Goal: Check status

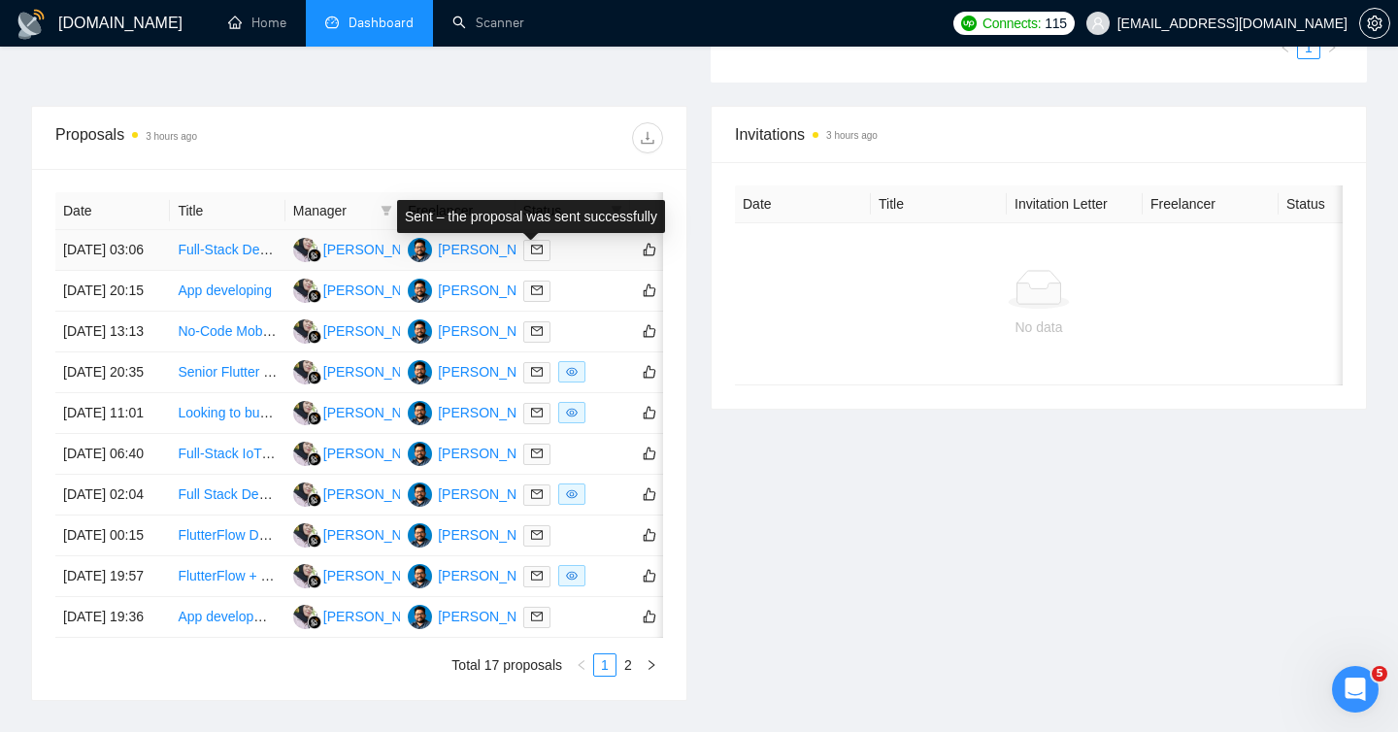
click at [536, 255] on icon "mail" at bounding box center [537, 250] width 12 height 12
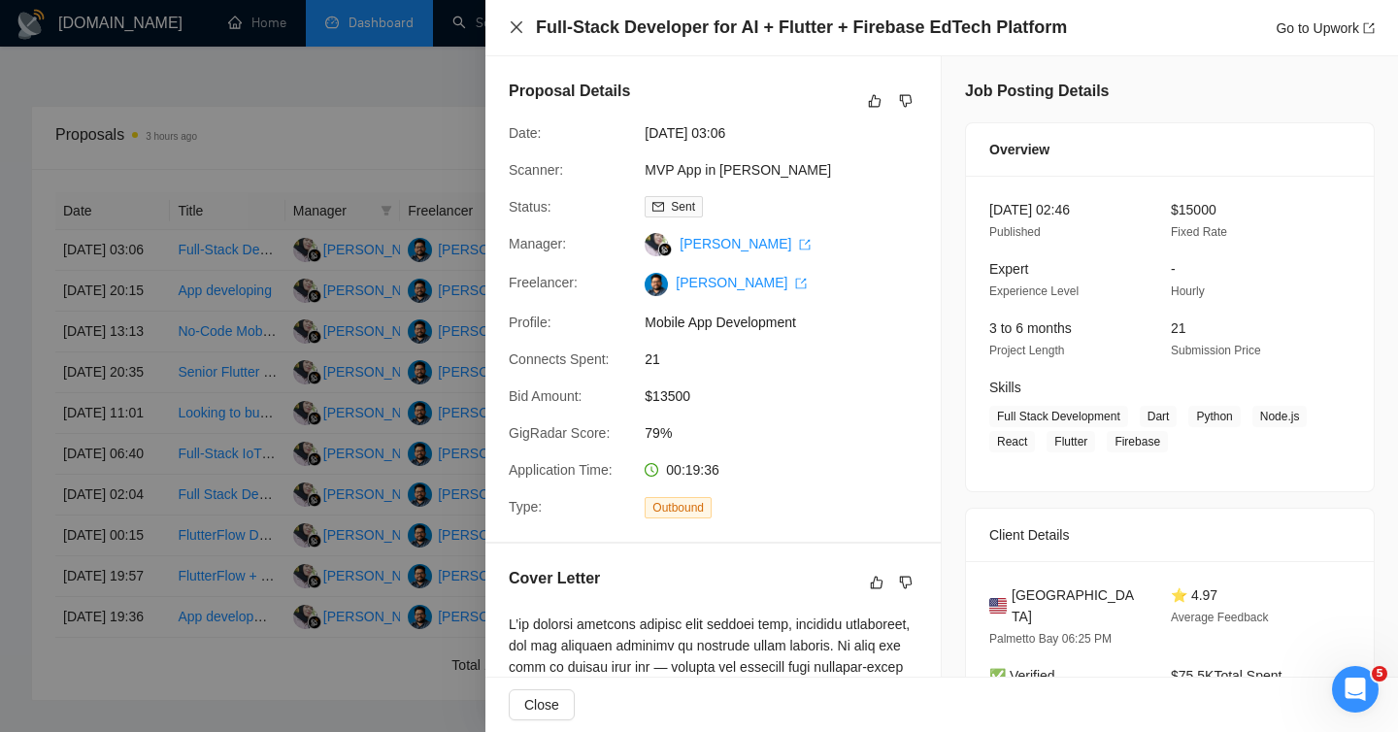
click at [515, 30] on icon "close" at bounding box center [517, 27] width 16 height 16
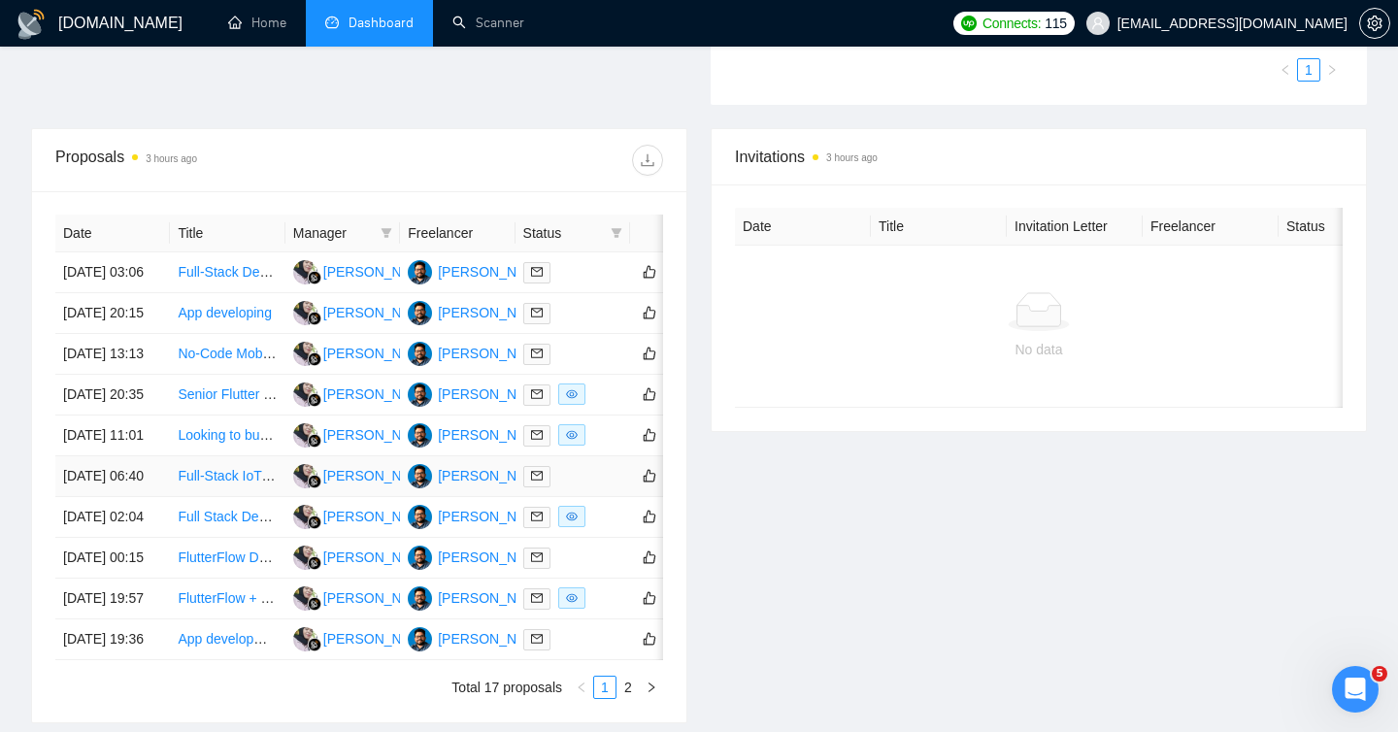
scroll to position [587, 0]
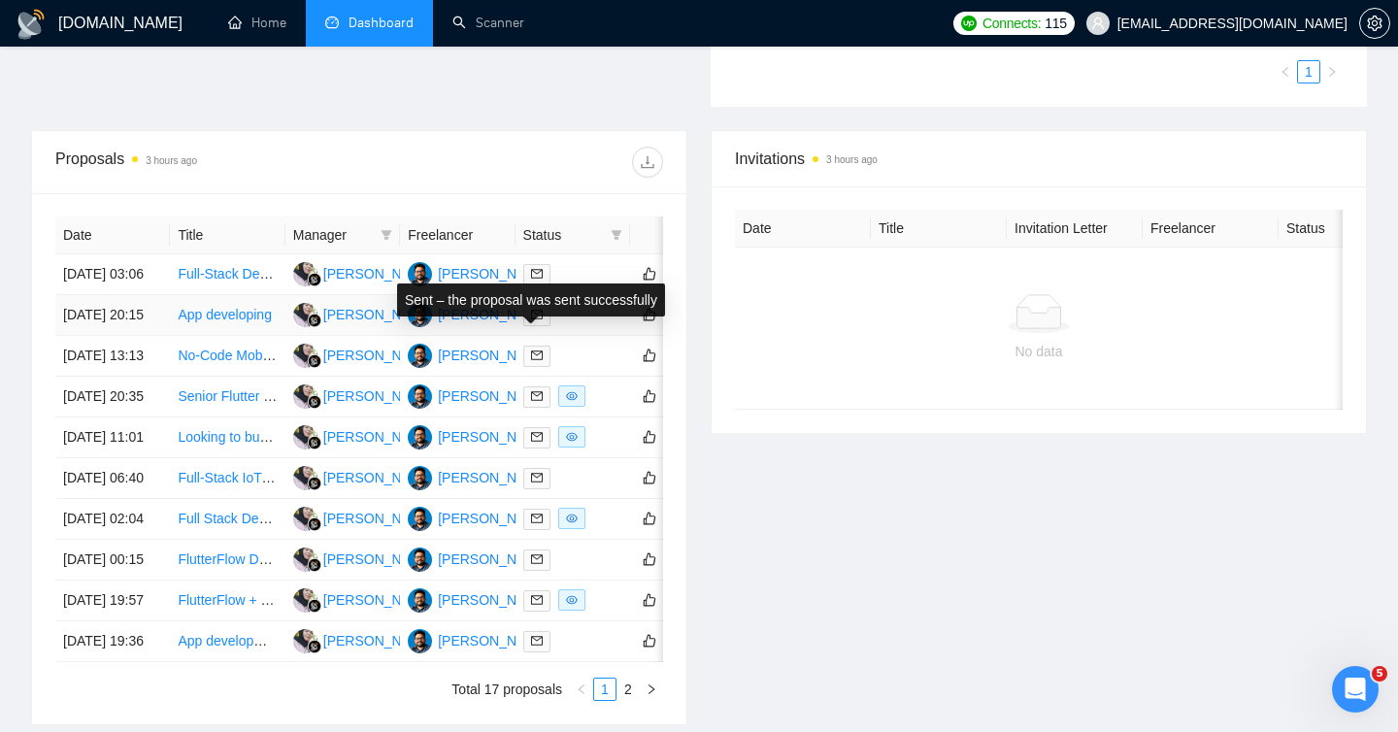
click at [538, 320] on icon "mail" at bounding box center [537, 315] width 12 height 12
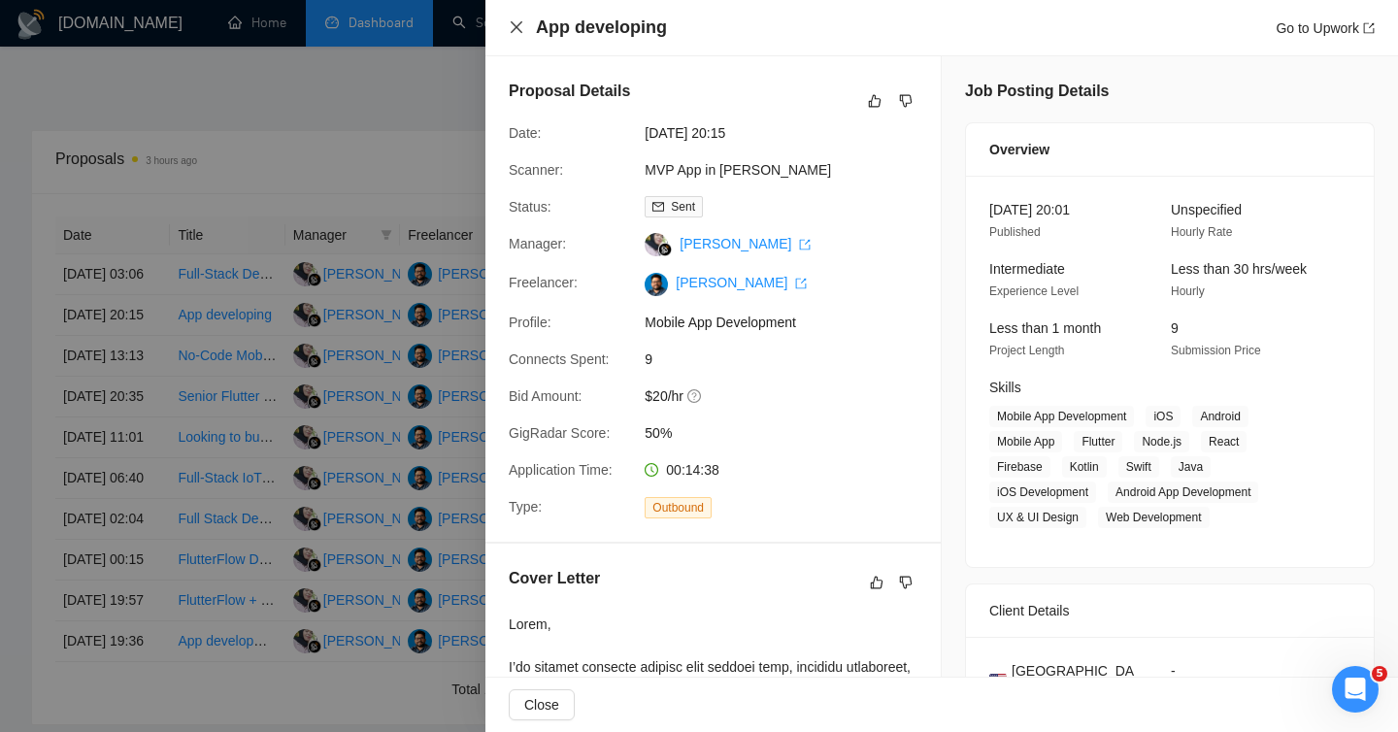
click at [513, 25] on icon "close" at bounding box center [517, 27] width 12 height 12
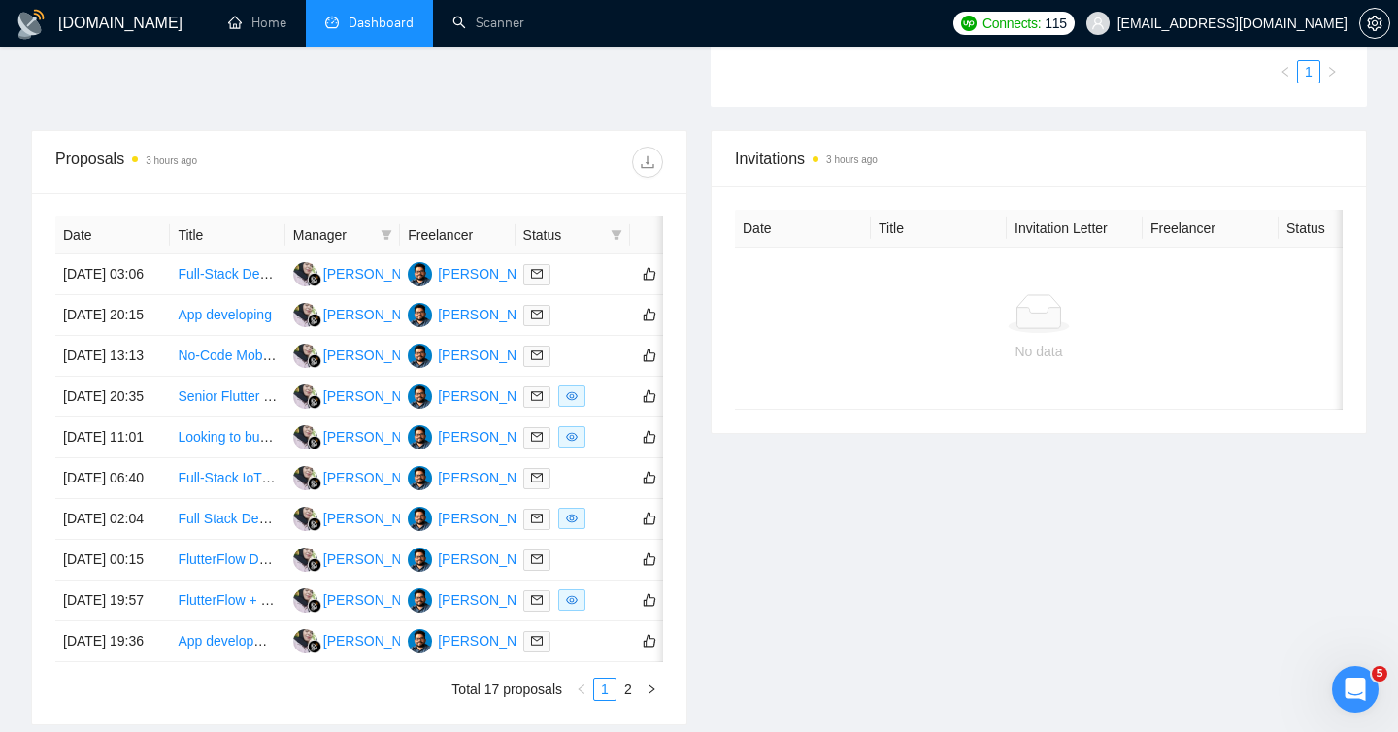
click at [902, 606] on div "Invitations 3 hours ago Date Title Invitation Letter Freelancer Status No data" at bounding box center [1039, 427] width 680 height 595
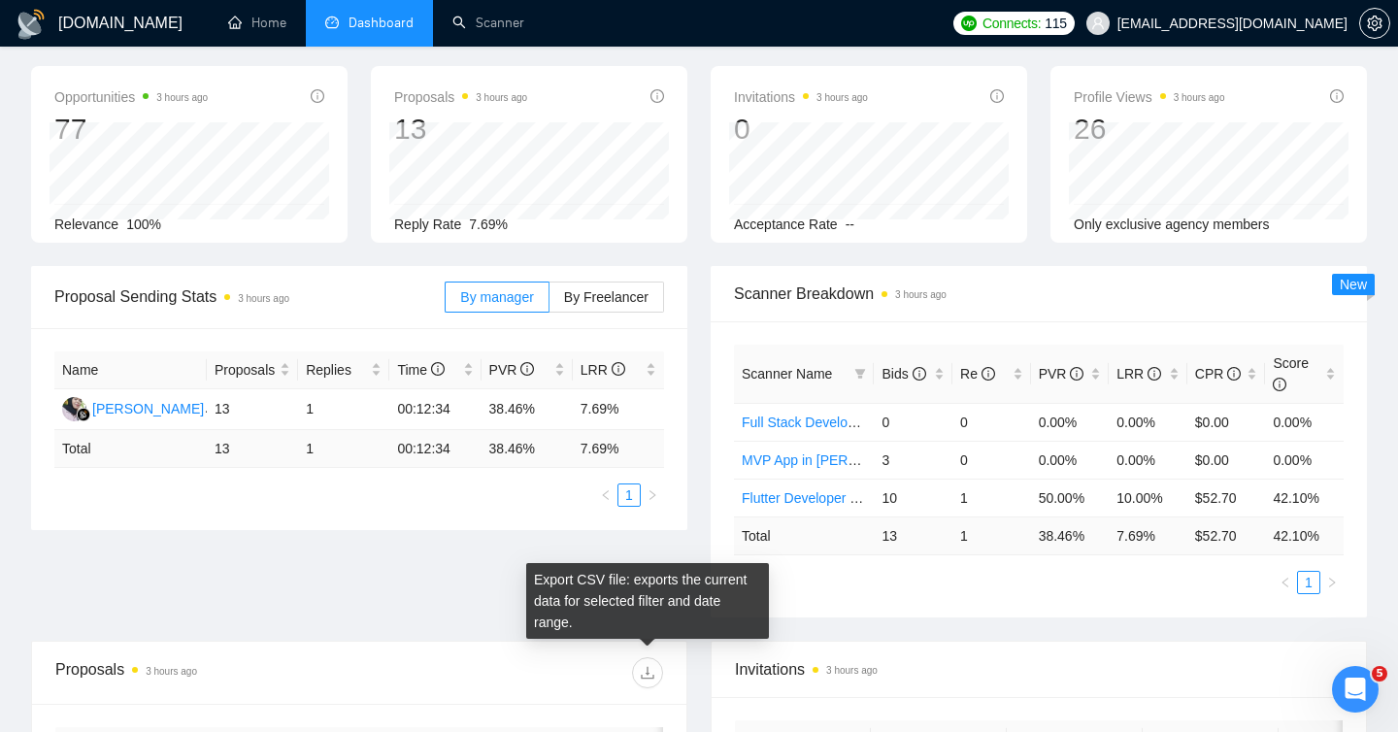
scroll to position [80, 0]
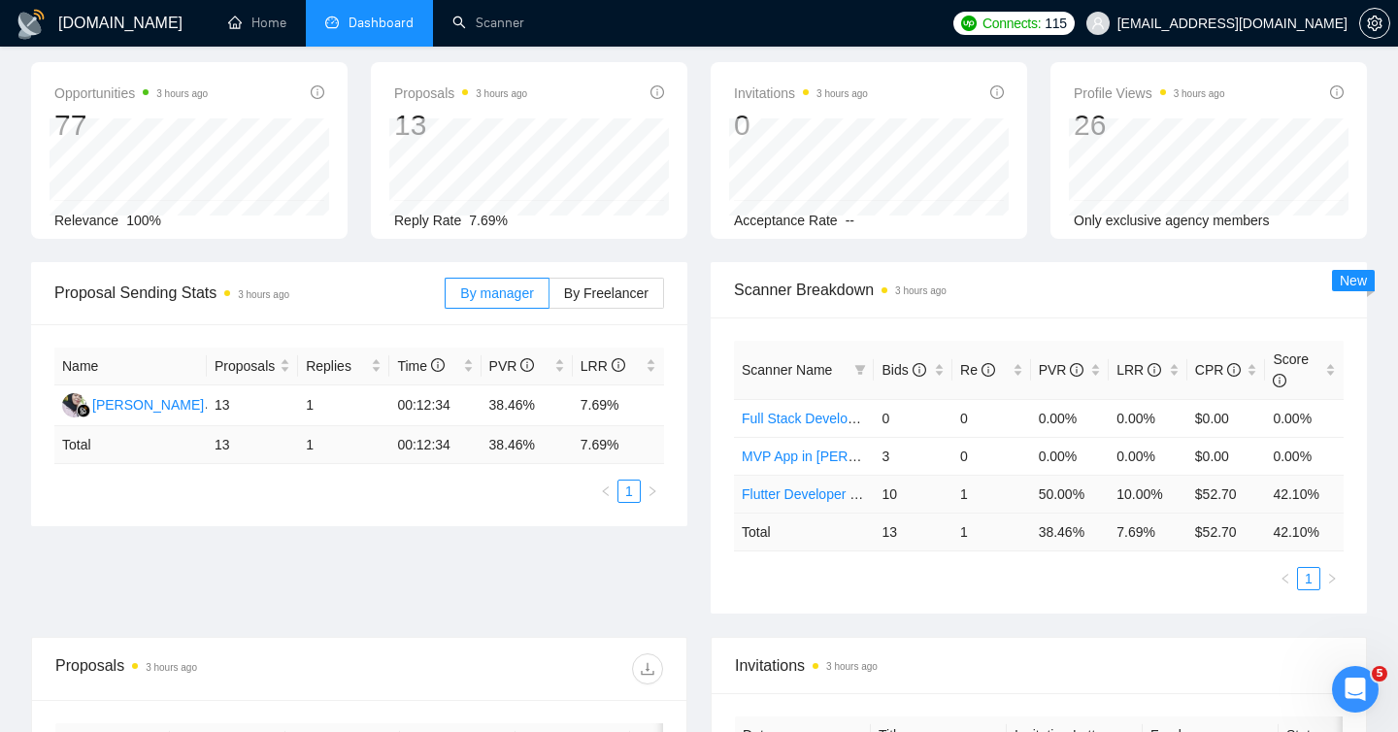
click at [1212, 491] on td "$52.70" at bounding box center [1227, 494] width 79 height 38
click at [1134, 495] on td "10.00%" at bounding box center [1148, 494] width 79 height 38
click at [1064, 493] on td "50.00%" at bounding box center [1070, 494] width 79 height 38
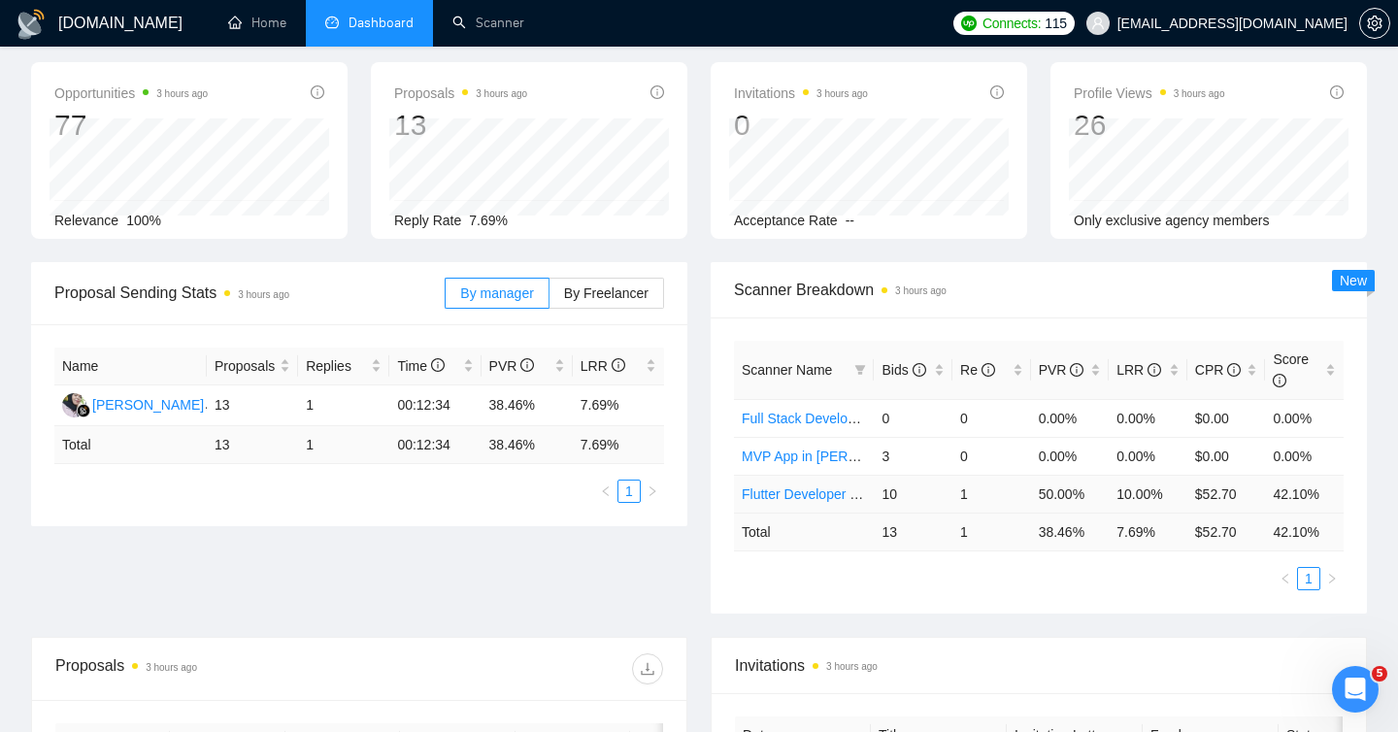
click at [1064, 493] on td "50.00%" at bounding box center [1070, 494] width 79 height 38
click at [1219, 494] on td "$52.70" at bounding box center [1227, 494] width 79 height 38
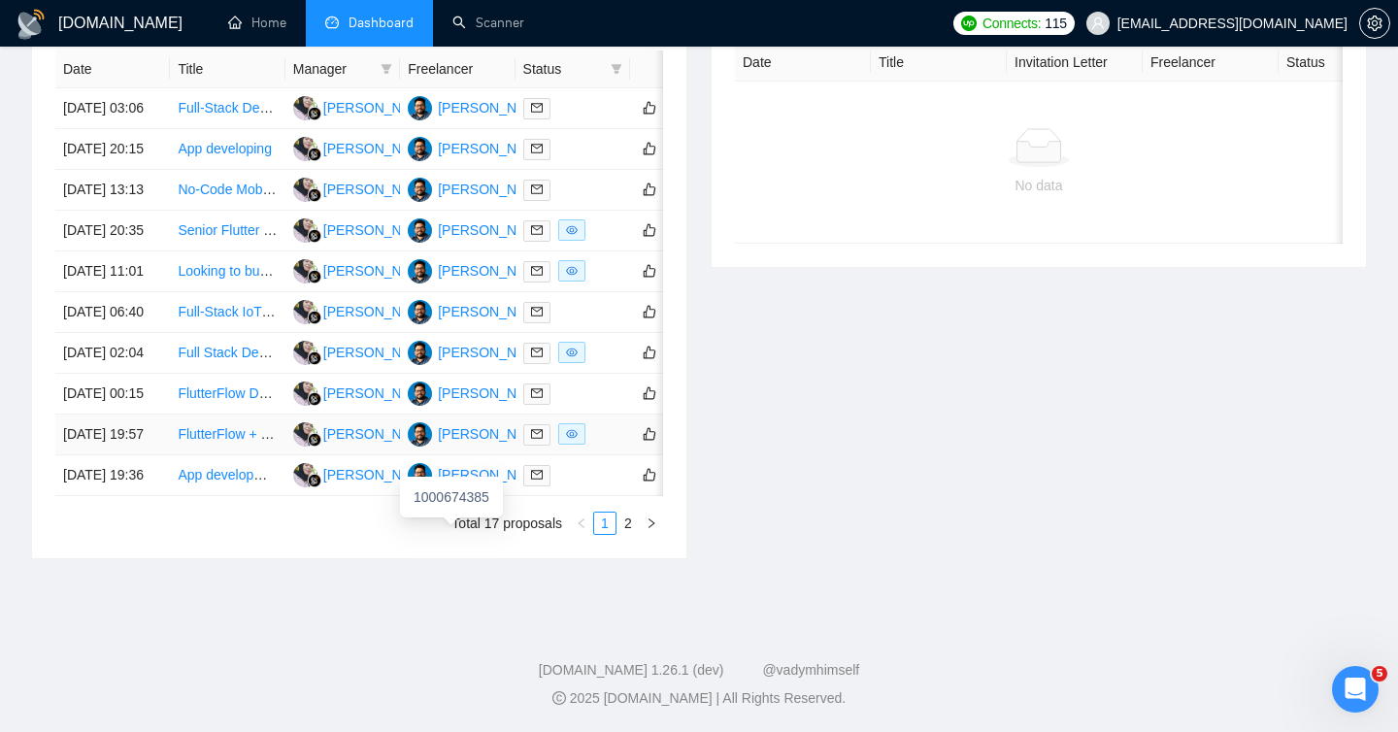
scroll to position [937, 0]
